Goal: Check status

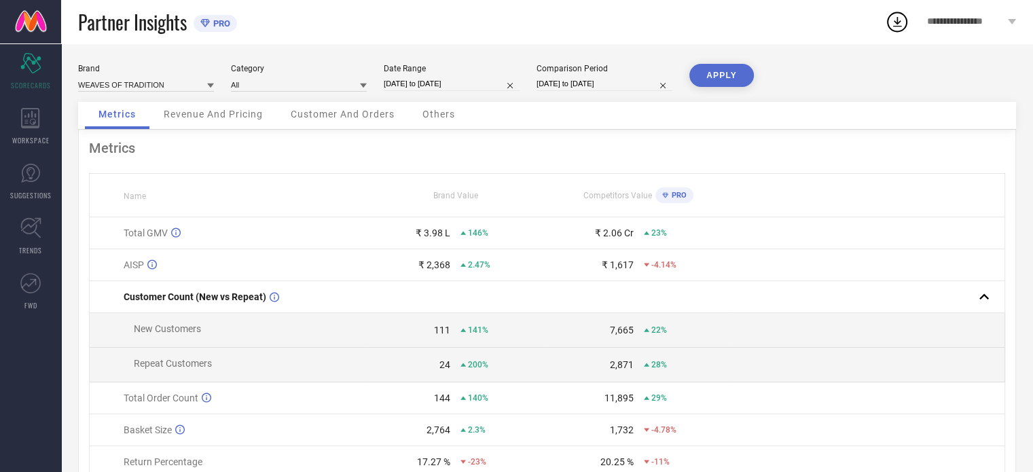
click at [461, 75] on div "Date Range [DATE] to [DATE]" at bounding box center [452, 78] width 136 height 28
select select "7"
select select "2025"
select select "8"
select select "2025"
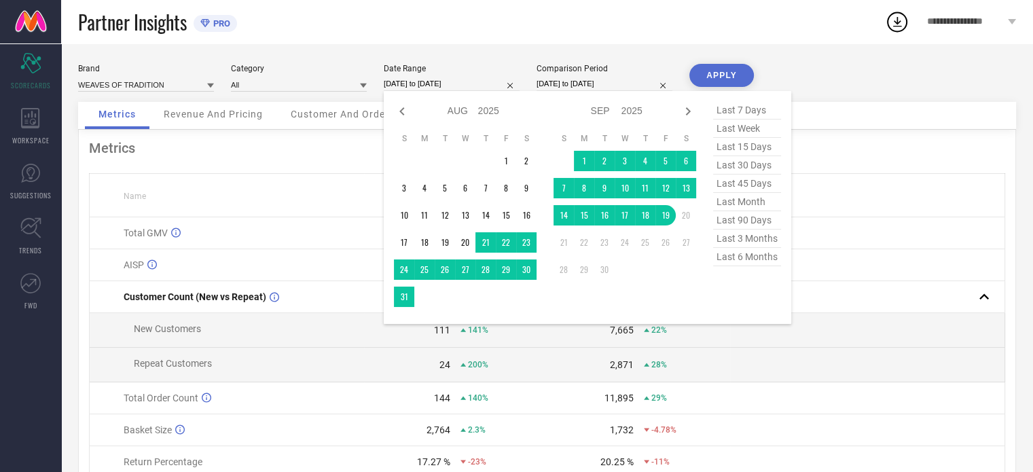
click at [461, 81] on input "[DATE] to [DATE]" at bounding box center [452, 84] width 136 height 14
click at [582, 167] on td "1" at bounding box center [584, 161] width 20 height 20
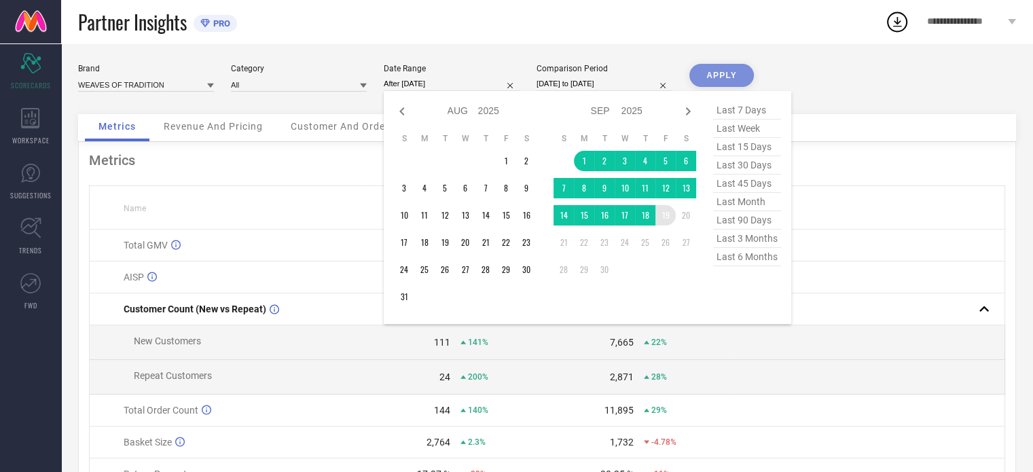
type input "[DATE] to [DATE]"
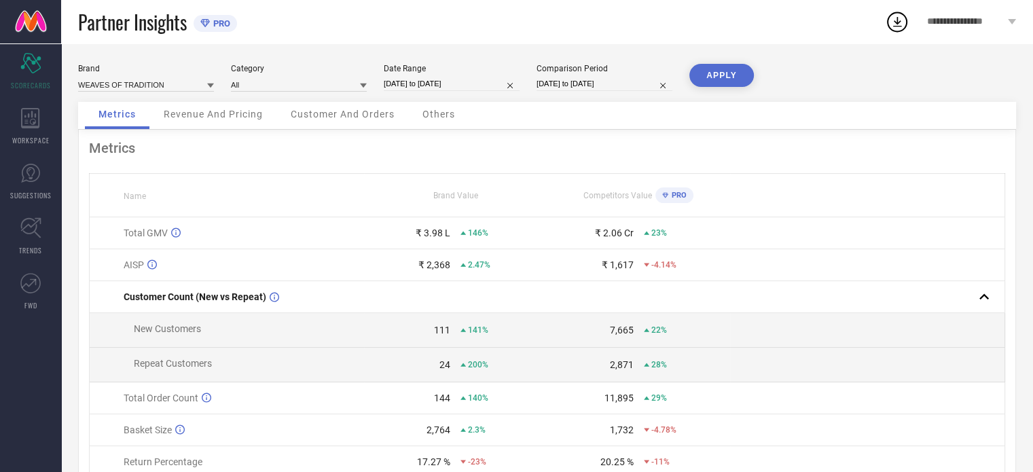
click at [725, 77] on button "APPLY" at bounding box center [722, 75] width 65 height 23
select select "7"
select select "2024"
select select "8"
select select "2024"
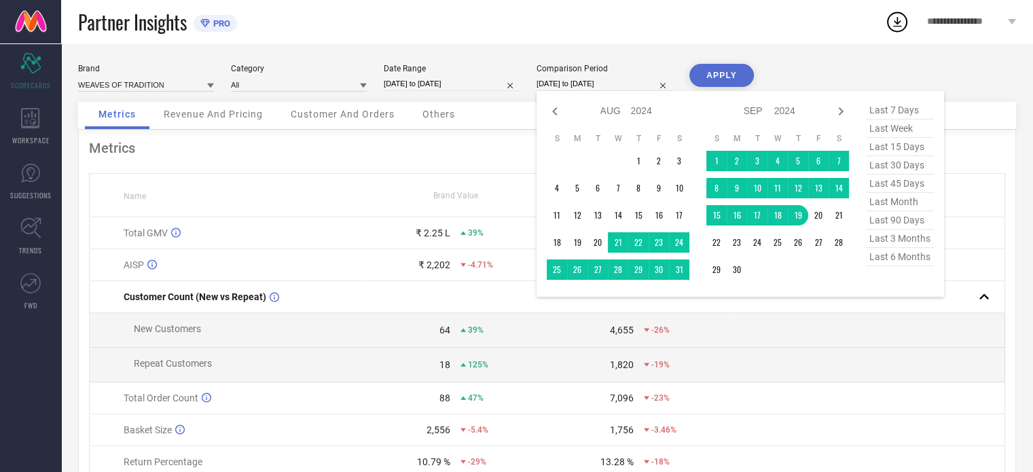
click at [554, 85] on input "[DATE] to [DATE]" at bounding box center [605, 84] width 136 height 14
click at [891, 205] on span "last month" at bounding box center [900, 202] width 68 height 18
type input "[DATE] to [DATE]"
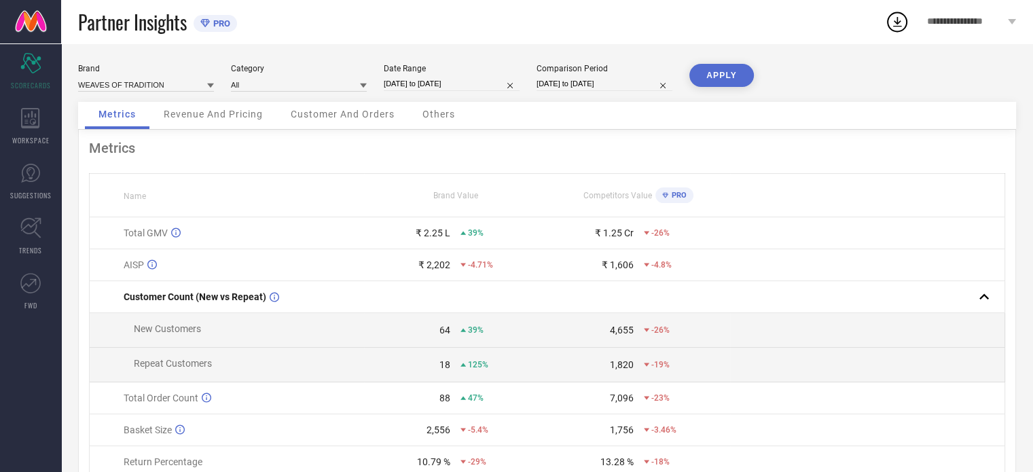
click at [712, 71] on button "APPLY" at bounding box center [722, 75] width 65 height 23
select select "7"
select select "2025"
select select "8"
select select "2025"
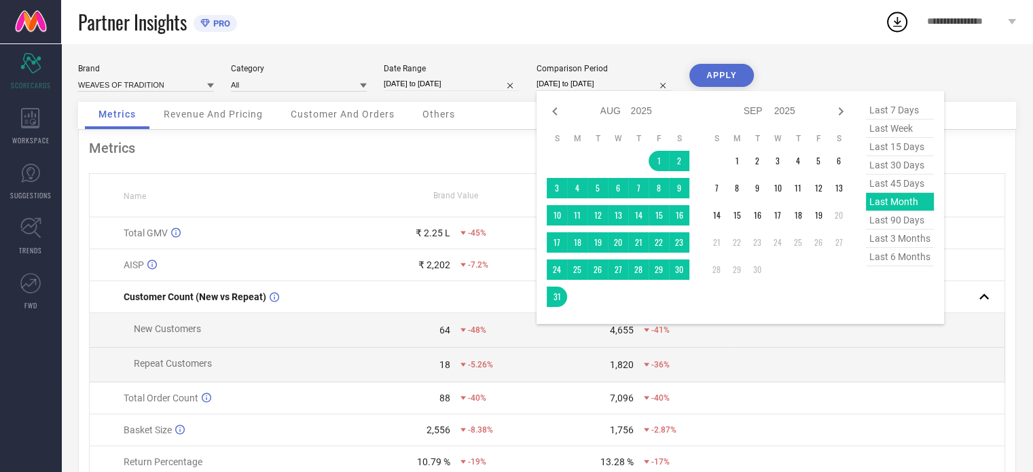
click at [563, 85] on input "[DATE] to [DATE]" at bounding box center [605, 84] width 136 height 14
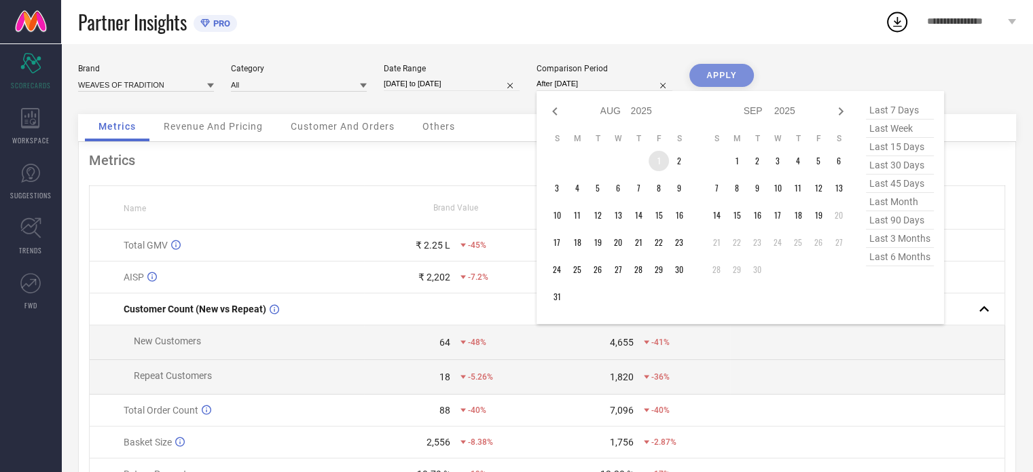
click at [654, 152] on td "1" at bounding box center [659, 161] width 20 height 20
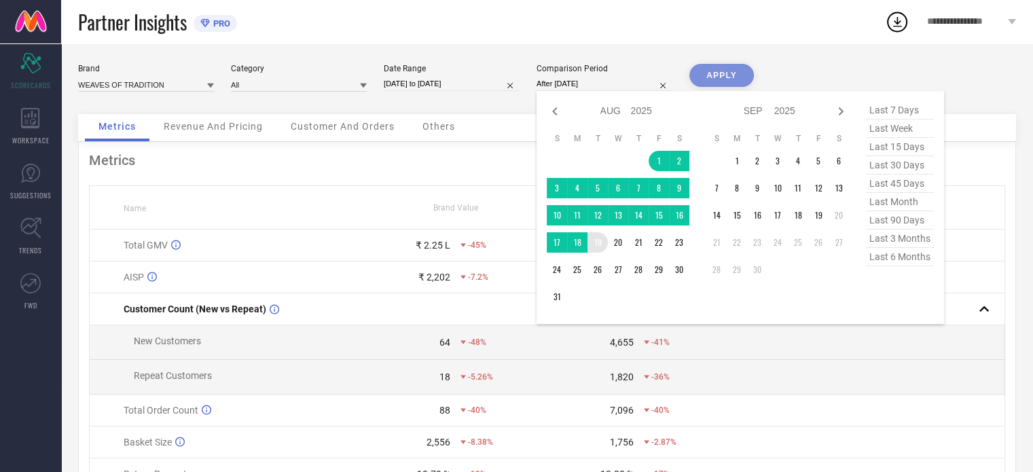
type input "[DATE] to [DATE]"
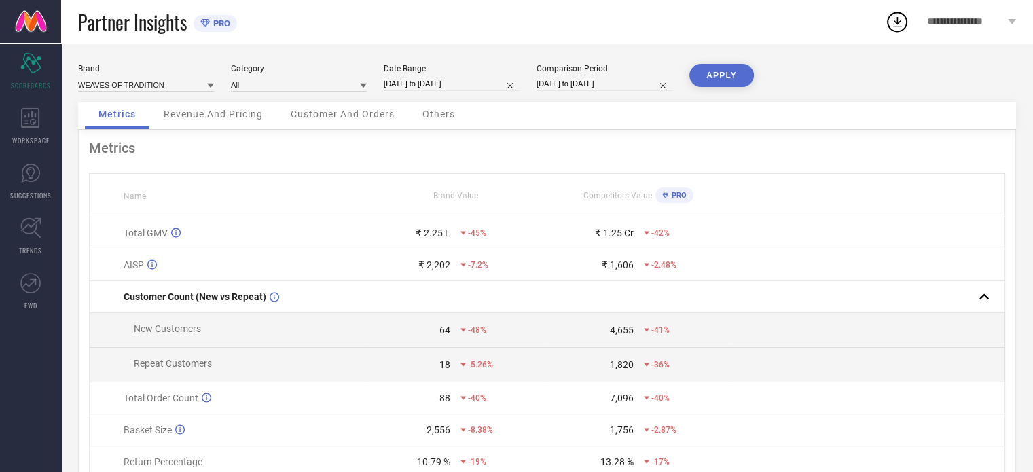
click at [728, 69] on button "APPLY" at bounding box center [722, 75] width 65 height 23
